Goal: Transaction & Acquisition: Purchase product/service

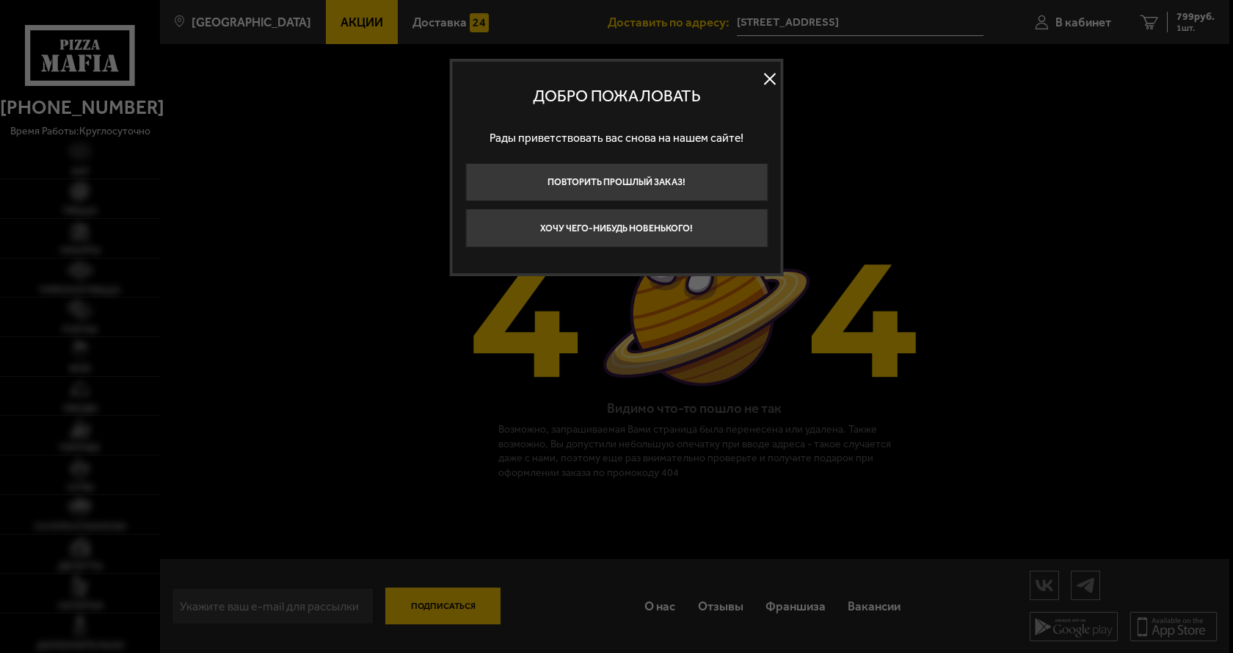
click at [345, 153] on div at bounding box center [616, 326] width 1233 height 653
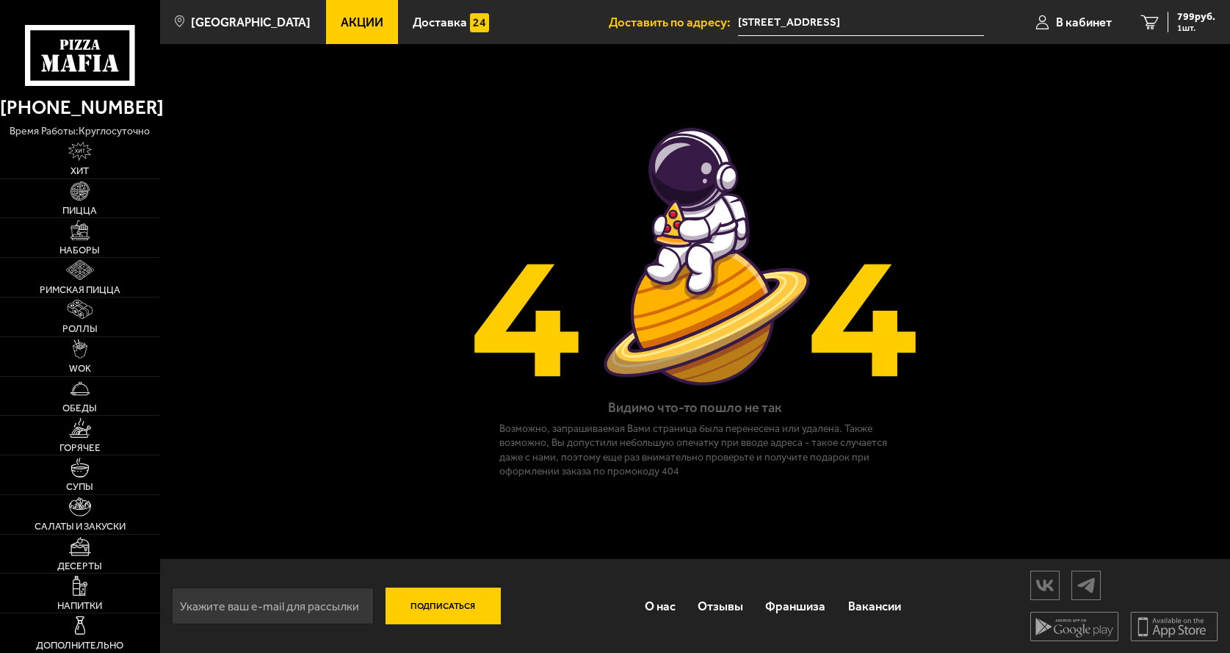
click at [341, 19] on span "Акции" at bounding box center [362, 22] width 43 height 12
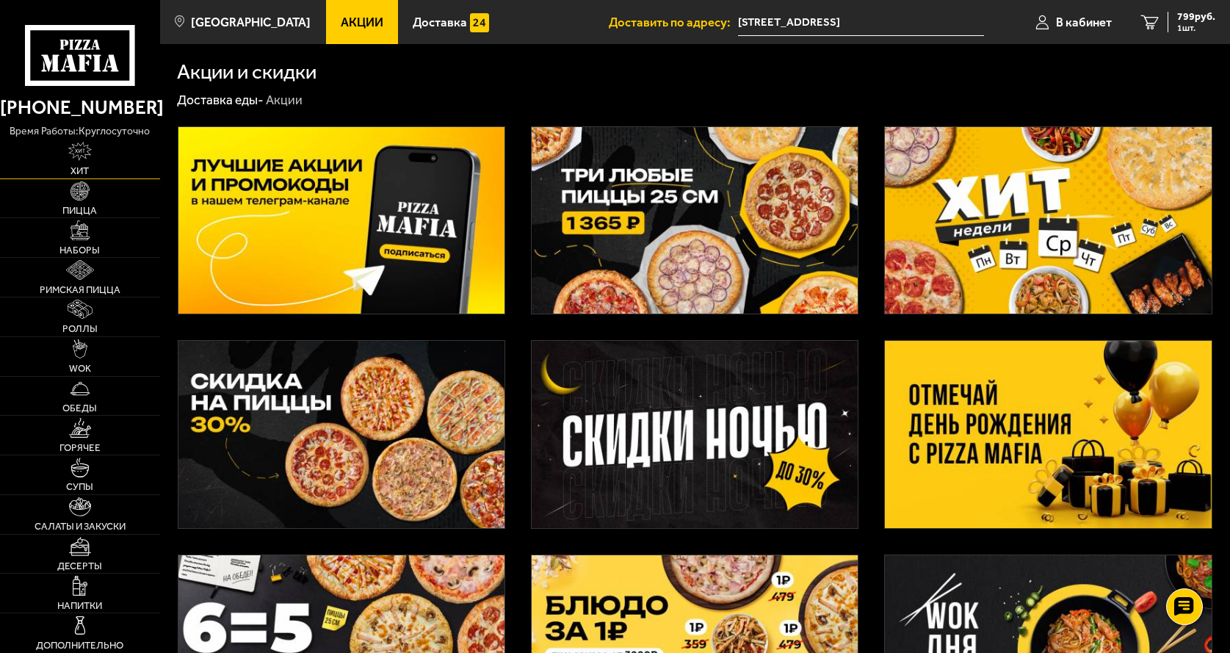
click at [90, 163] on link "Хит" at bounding box center [80, 158] width 160 height 39
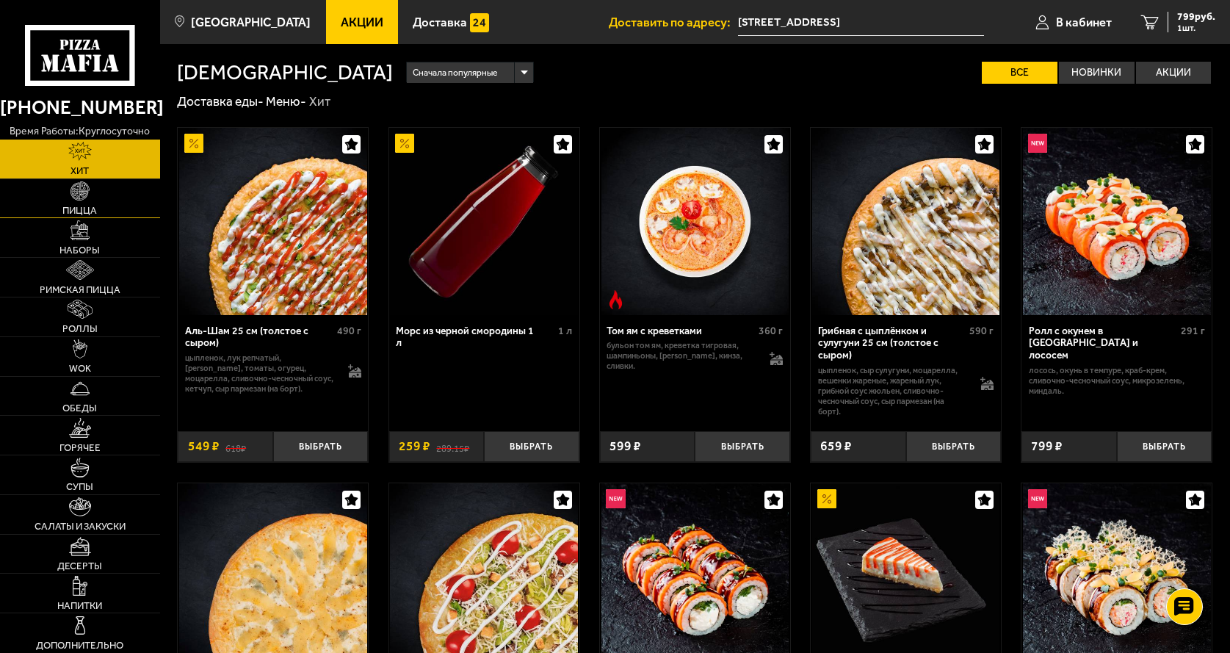
click at [73, 191] on img at bounding box center [79, 190] width 19 height 19
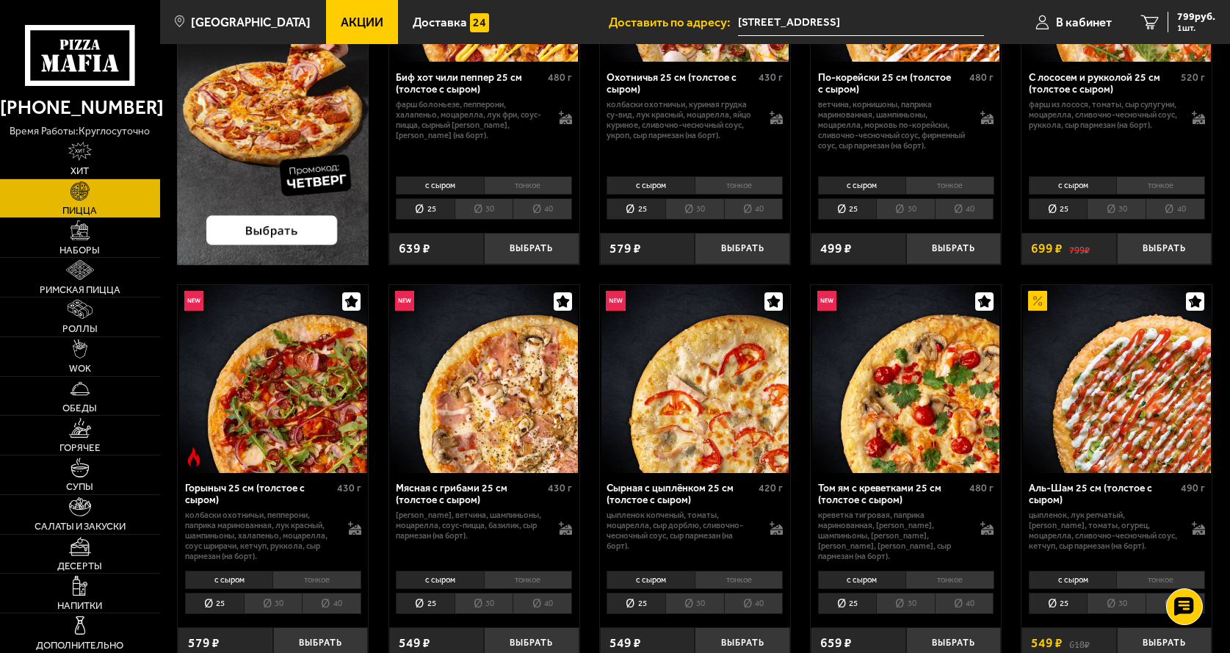
scroll to position [73, 0]
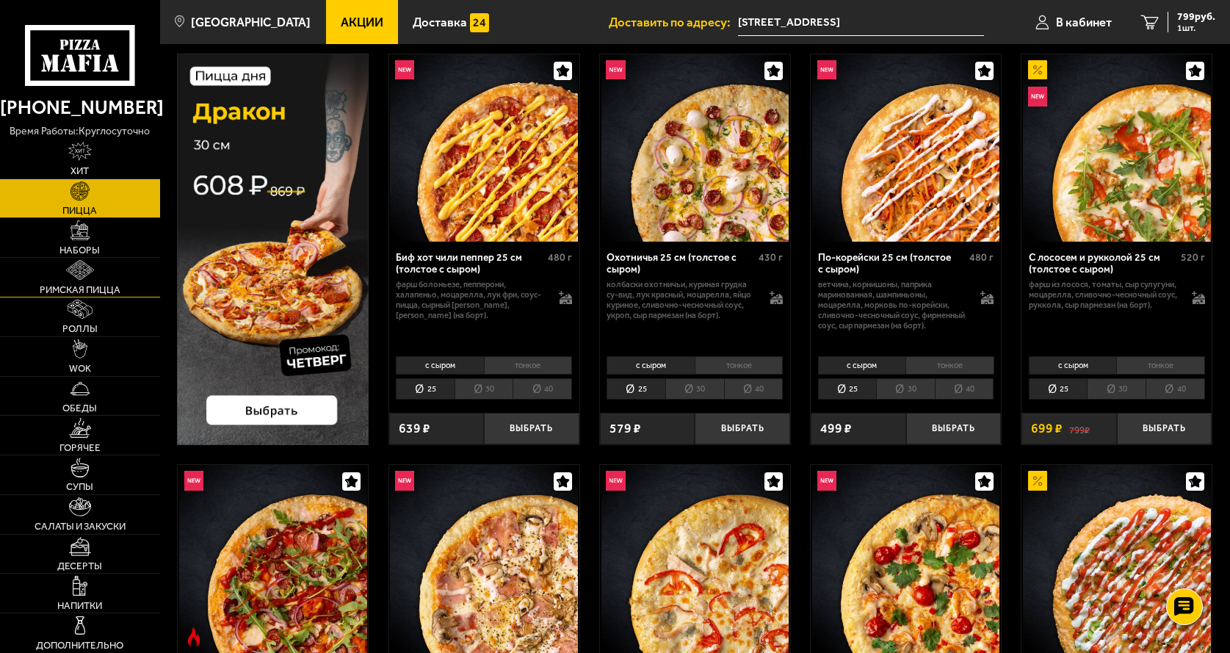
click at [51, 278] on link "Римская пицца" at bounding box center [80, 277] width 160 height 39
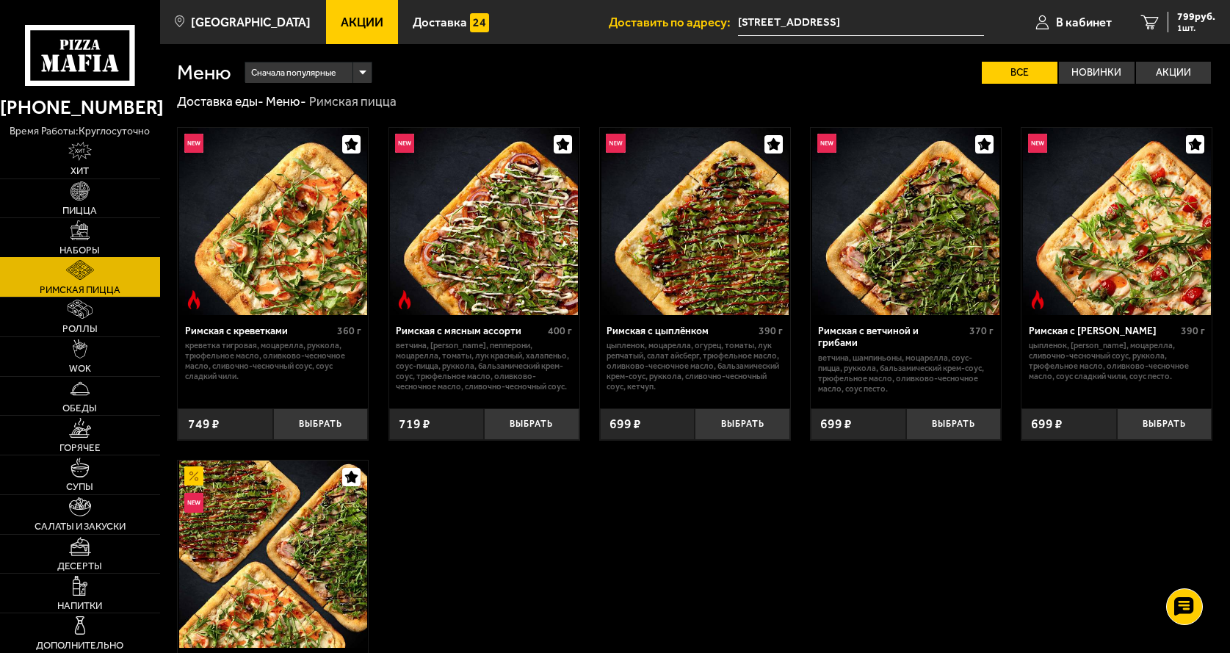
click at [69, 232] on link "Наборы" at bounding box center [80, 237] width 160 height 39
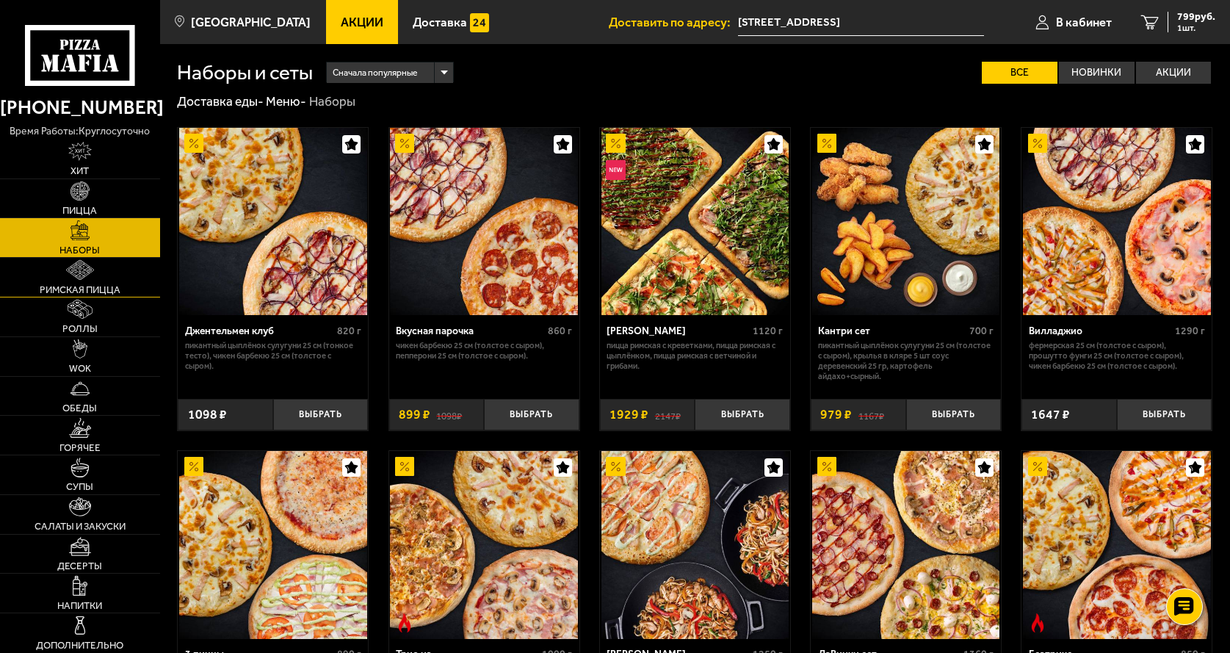
click at [72, 285] on span "Римская пицца" at bounding box center [80, 290] width 81 height 10
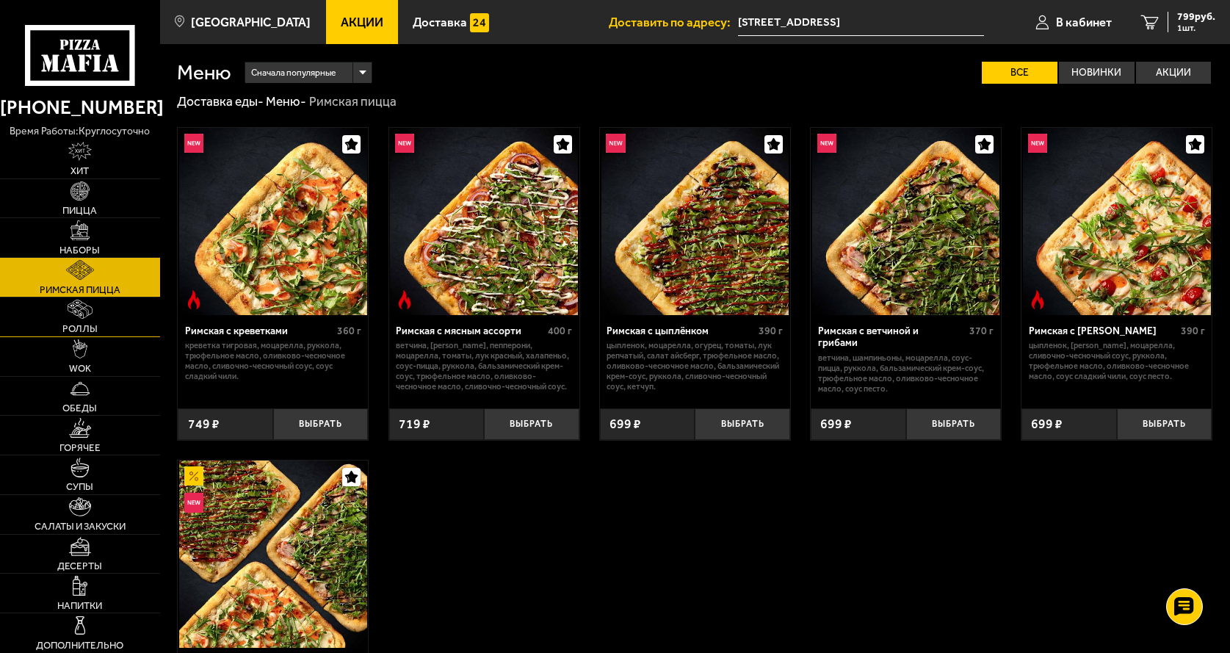
click at [76, 317] on img at bounding box center [80, 309] width 25 height 19
